Goal: Ask a question: Seek information or help from site administrators or community

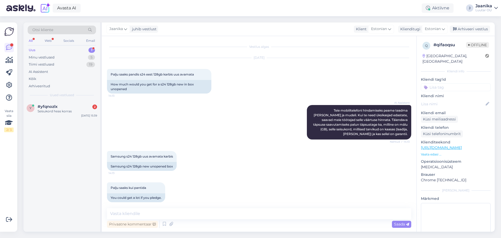
scroll to position [529, 0]
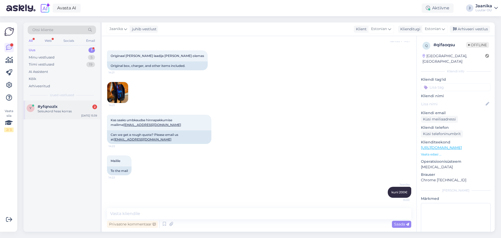
click at [57, 111] on div "Seisukord heas korras" at bounding box center [67, 111] width 59 height 5
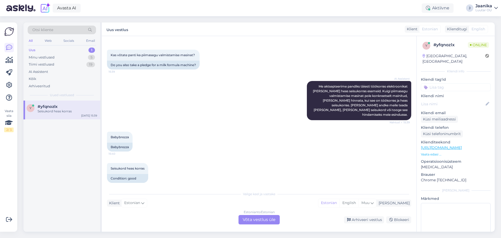
click at [266, 220] on div "Estonian to Estonian Võta vestlus üle" at bounding box center [259, 219] width 41 height 9
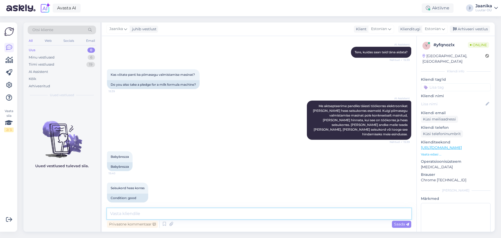
click at [187, 216] on textarea at bounding box center [259, 213] width 304 height 11
type textarea "Tere!"
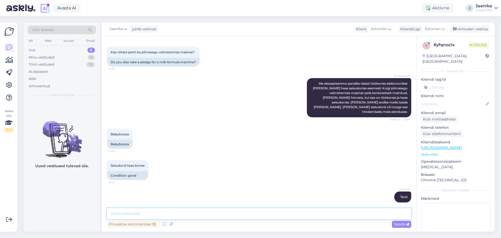
click at [165, 213] on textarea at bounding box center [259, 213] width 304 height 11
type textarea "[PERSON_NAME]"
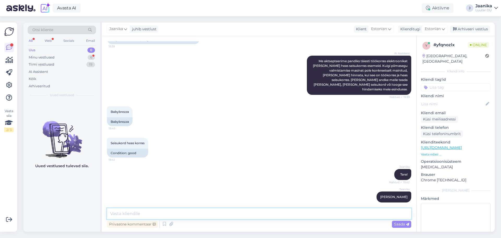
scroll to position [121, 0]
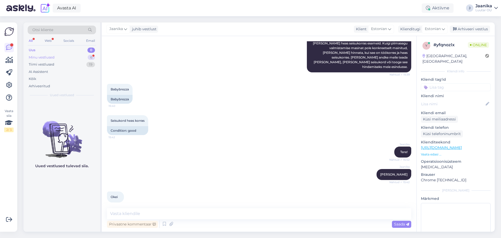
click at [51, 55] on div "Minu vestlused" at bounding box center [42, 57] width 26 height 5
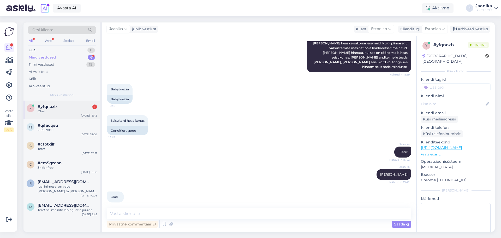
click at [52, 107] on span "#yfqnozlx" at bounding box center [48, 106] width 20 height 5
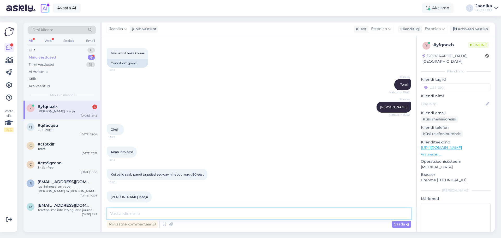
click at [161, 213] on textarea at bounding box center [259, 213] width 304 height 11
type textarea "uurin"
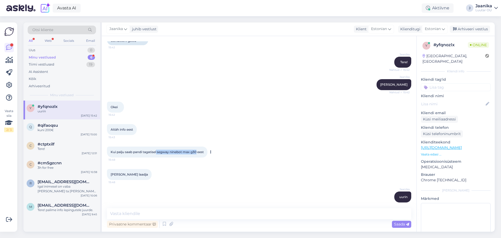
drag, startPoint x: 158, startPoint y: 147, endPoint x: 198, endPoint y: 147, distance: 39.9
click at [198, 150] on span "Kui palju saab pandi tagatisel segway ninebot max g30 eest" at bounding box center [157, 152] width 93 height 4
copy span "segway ninebot max g30"
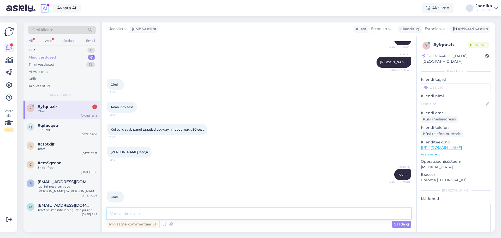
click at [181, 214] on textarea at bounding box center [259, 213] width 304 height 11
type textarea "kuni 100€"
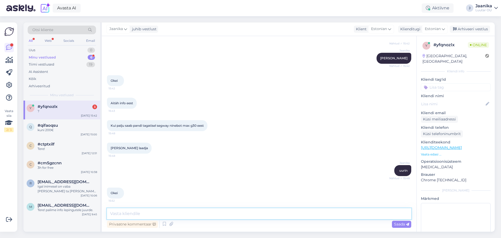
scroll to position [218, 0]
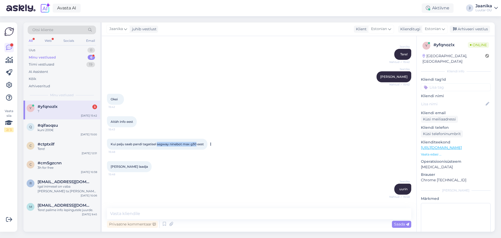
drag, startPoint x: 158, startPoint y: 139, endPoint x: 198, endPoint y: 139, distance: 39.9
click at [198, 142] on span "Kui palju saab pandi tagatisel segway ninebot max g30 eest" at bounding box center [157, 144] width 93 height 4
copy span "segway ninebot max g30"
click at [176, 211] on textarea at bounding box center [259, 213] width 304 height 11
paste textarea "segway ninebot max g30"
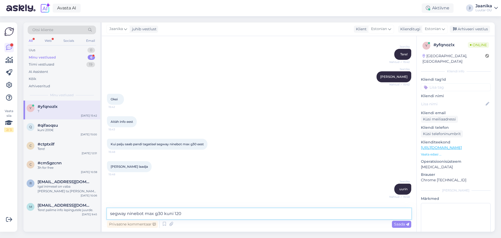
type textarea "segway ninebot max g30 kuni 120€"
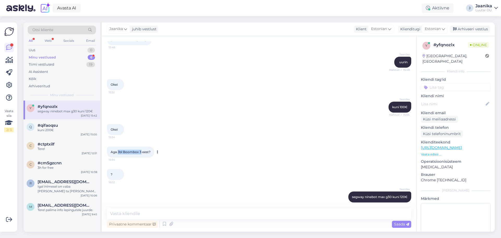
drag, startPoint x: 140, startPoint y: 147, endPoint x: 117, endPoint y: 148, distance: 22.7
click at [117, 150] on span "Aga Jbl Boombox 3 eest?" at bounding box center [131, 152] width 40 height 4
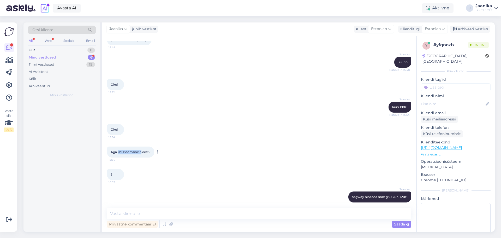
copy span "Jbl Boombox 3"
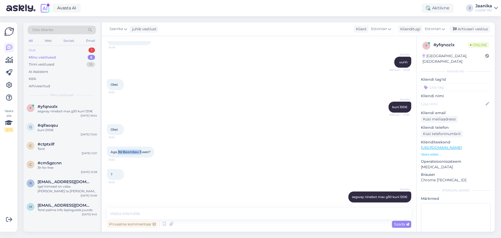
click at [32, 51] on div "Uus" at bounding box center [32, 49] width 7 height 5
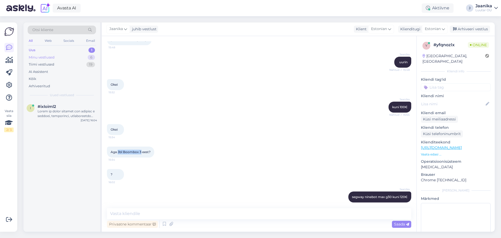
click at [39, 58] on div "Minu vestlused" at bounding box center [42, 57] width 26 height 5
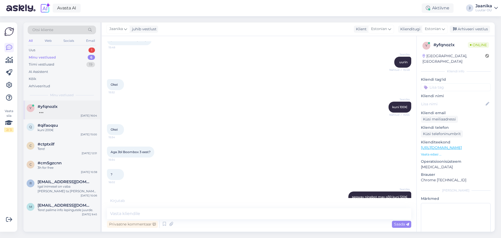
click at [44, 115] on div "y #yfqnozlx [DATE] 16:04" at bounding box center [61, 109] width 77 height 19
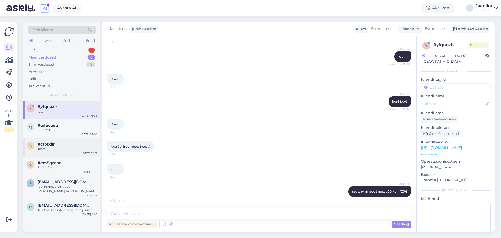
scroll to position [368, 0]
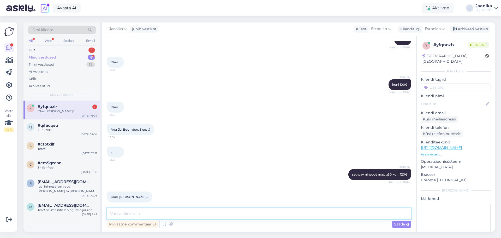
drag, startPoint x: 116, startPoint y: 214, endPoint x: 121, endPoint y: 214, distance: 4.7
click at [116, 214] on textarea at bounding box center [259, 213] width 304 height 11
click at [154, 214] on textarea at bounding box center [259, 213] width 304 height 11
type textarea "kuni 90€"
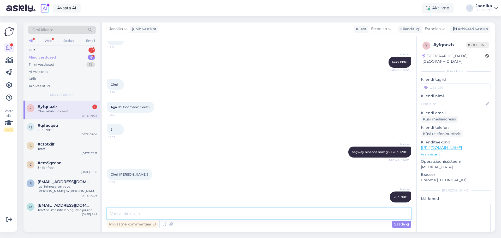
scroll to position [413, 0]
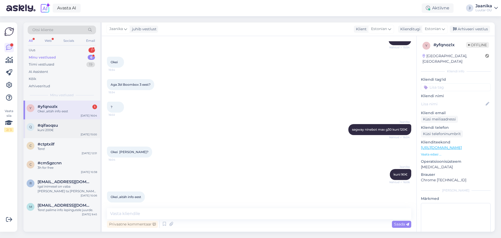
click at [43, 128] on div "kuni 200€" at bounding box center [67, 130] width 59 height 5
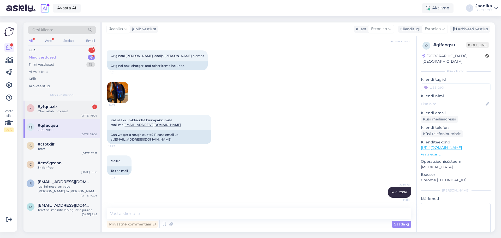
click at [45, 113] on div "y #yfqnozlx 1 Okei ,aitäh info eest [DATE] 16:04" at bounding box center [61, 109] width 77 height 19
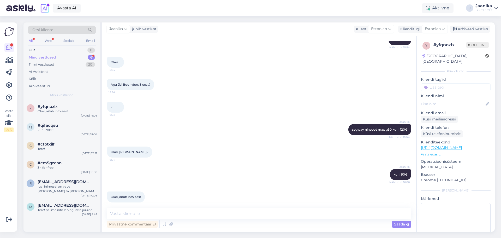
click at [36, 54] on div "Minu vestlused 6" at bounding box center [62, 57] width 68 height 7
click at [44, 104] on span "#yfqnozlx" at bounding box center [48, 106] width 20 height 5
